Goal: Find specific page/section: Find specific page/section

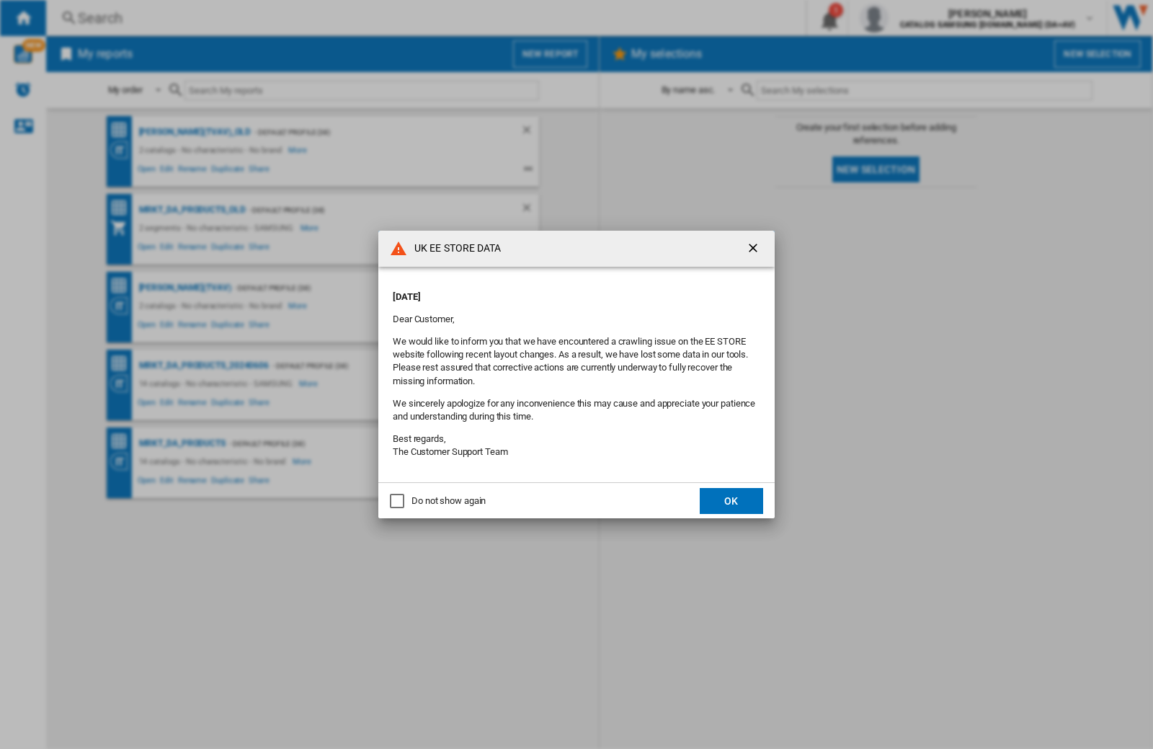
click at [918, 18] on div "UK EE STORE DATA [DATE] Dear Customer, We would like to inform you that we have…" at bounding box center [576, 374] width 1153 height 749
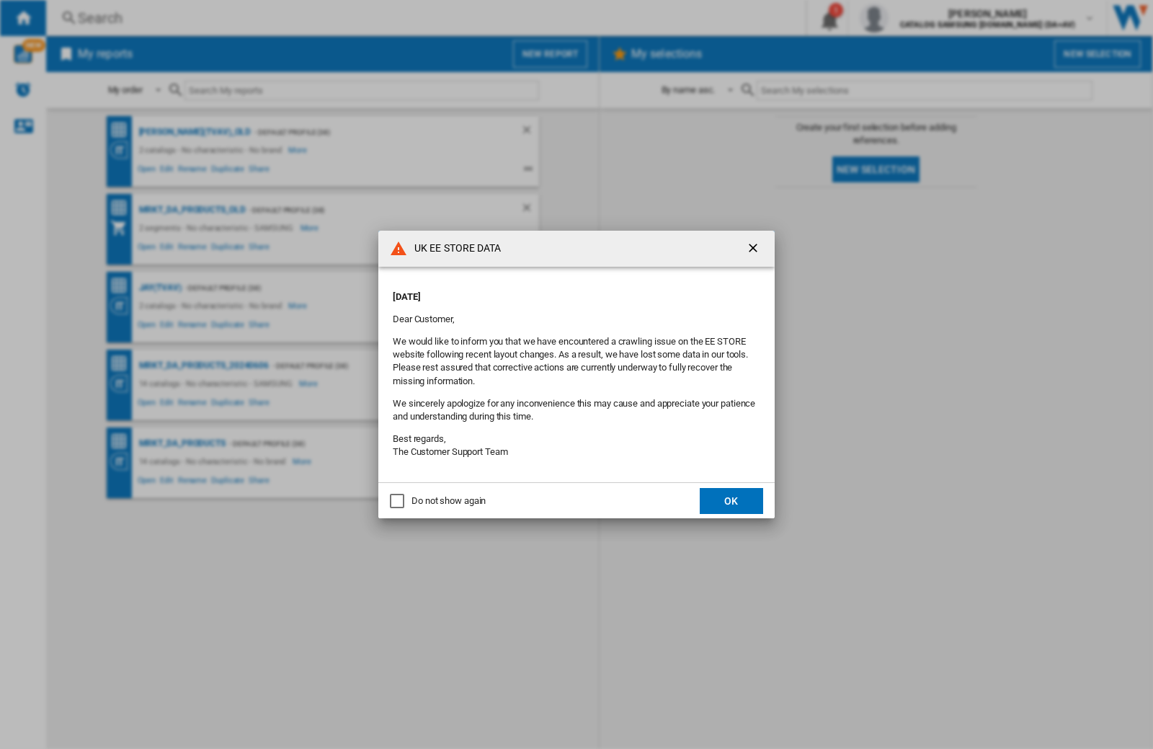
click at [918, 18] on div "UK EE STORE DATA [DATE] Dear Customer, We would like to inform you that we have…" at bounding box center [576, 374] width 1153 height 749
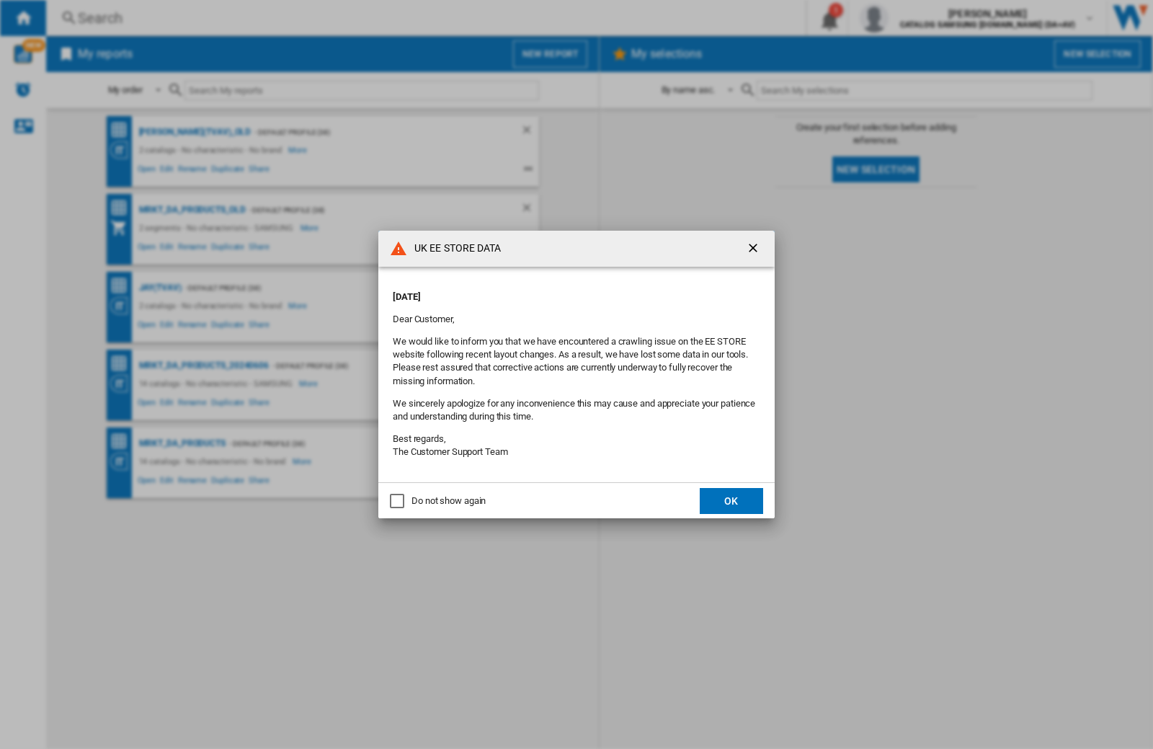
click at [918, 18] on div "UK EE STORE DATA [DATE] Dear Customer, We would like to inform you that we have…" at bounding box center [576, 374] width 1153 height 749
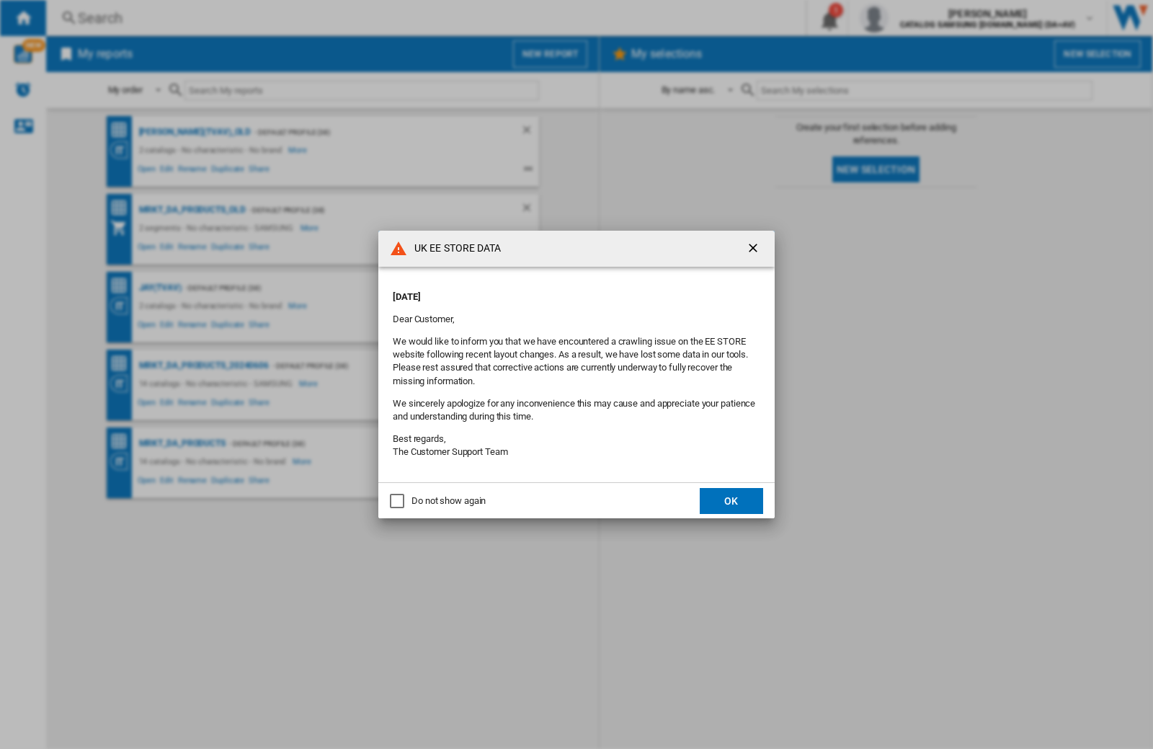
click at [918, 18] on div "UK EE STORE DATA [DATE] Dear Customer, We would like to inform you that we have…" at bounding box center [576, 374] width 1153 height 749
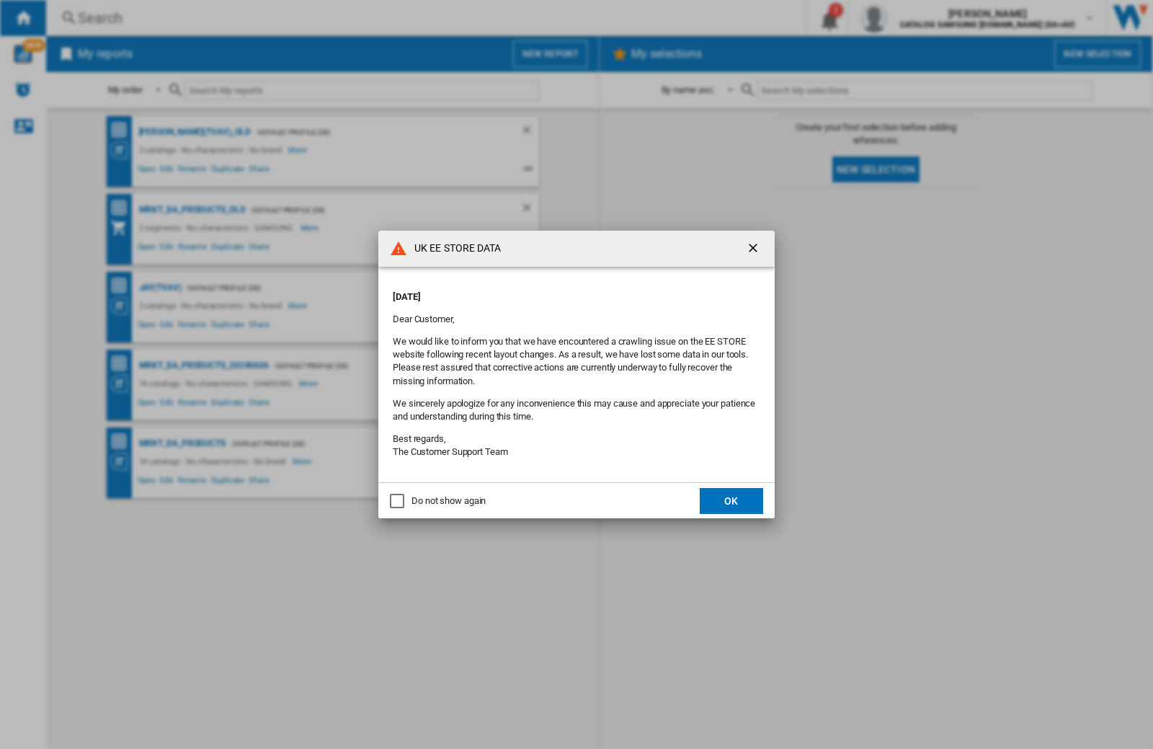
click at [918, 18] on div "UK EE STORE DATA [DATE] Dear Customer, We would like to inform you that we have…" at bounding box center [576, 374] width 1153 height 749
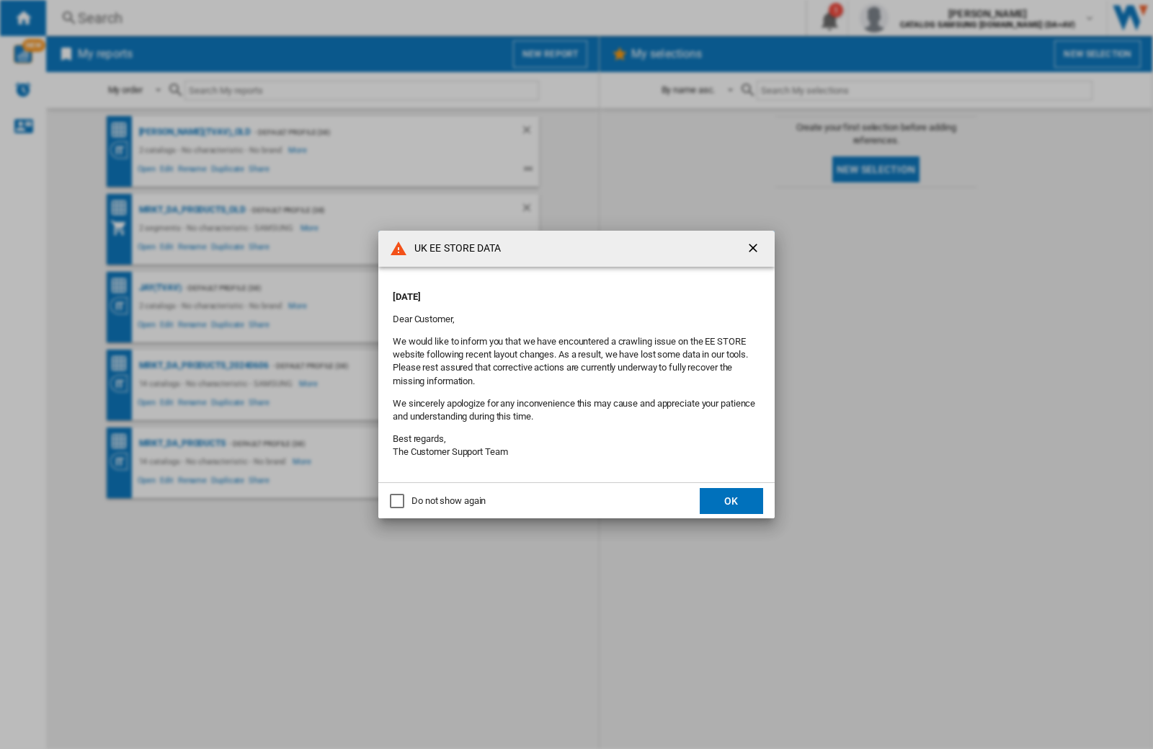
click at [918, 18] on div "UK EE STORE DATA [DATE] Dear Customer, We would like to inform you that we have…" at bounding box center [576, 374] width 1153 height 749
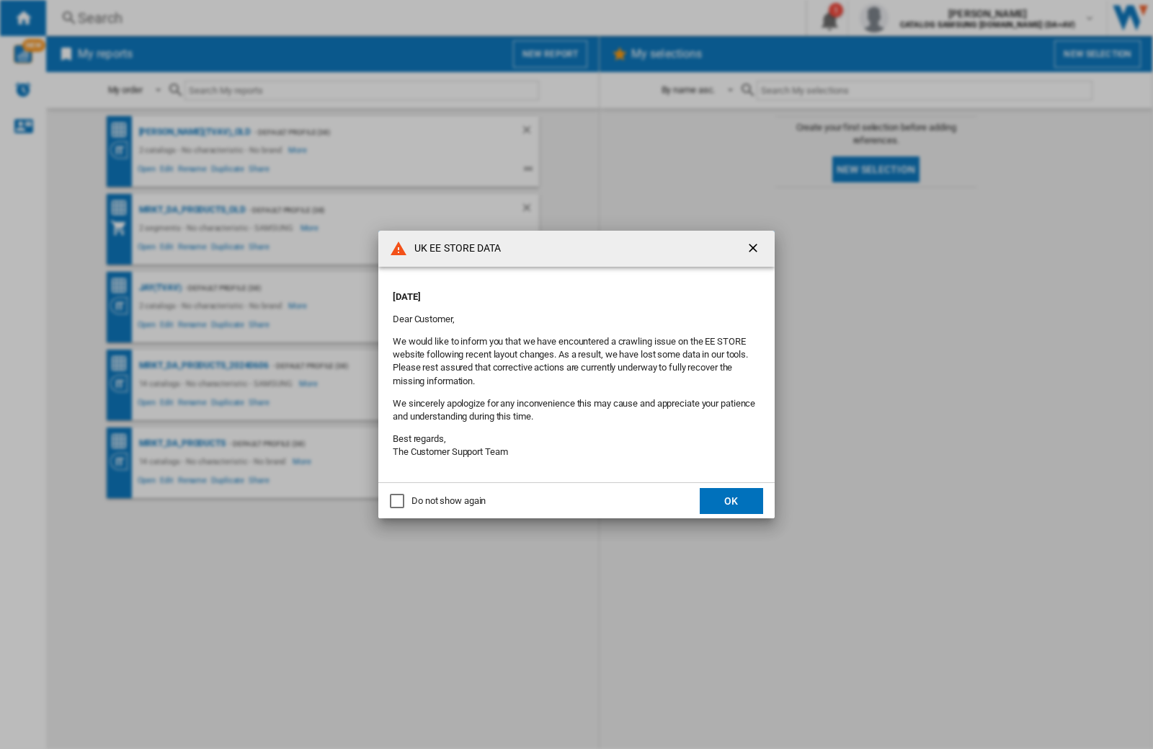
click at [918, 18] on div "UK EE STORE DATA [DATE] Dear Customer, We would like to inform you that we have…" at bounding box center [576, 374] width 1153 height 749
